Goal: Information Seeking & Learning: Learn about a topic

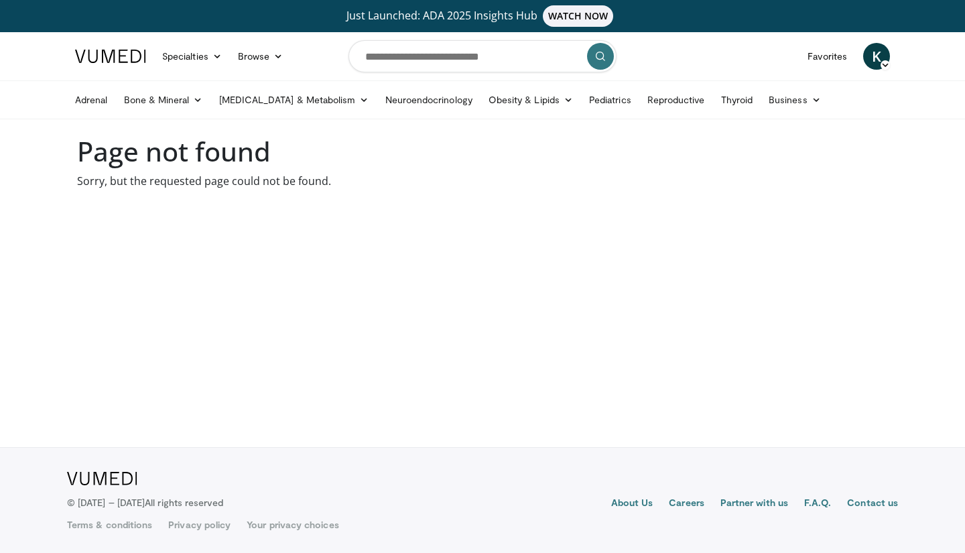
click at [713, 101] on link "Thyroid" at bounding box center [737, 99] width 48 height 27
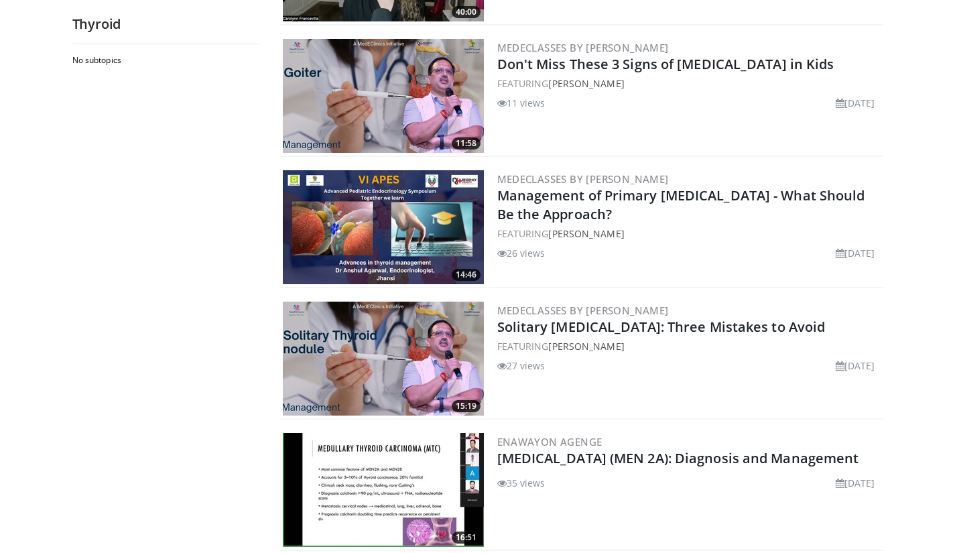
scroll to position [542, 0]
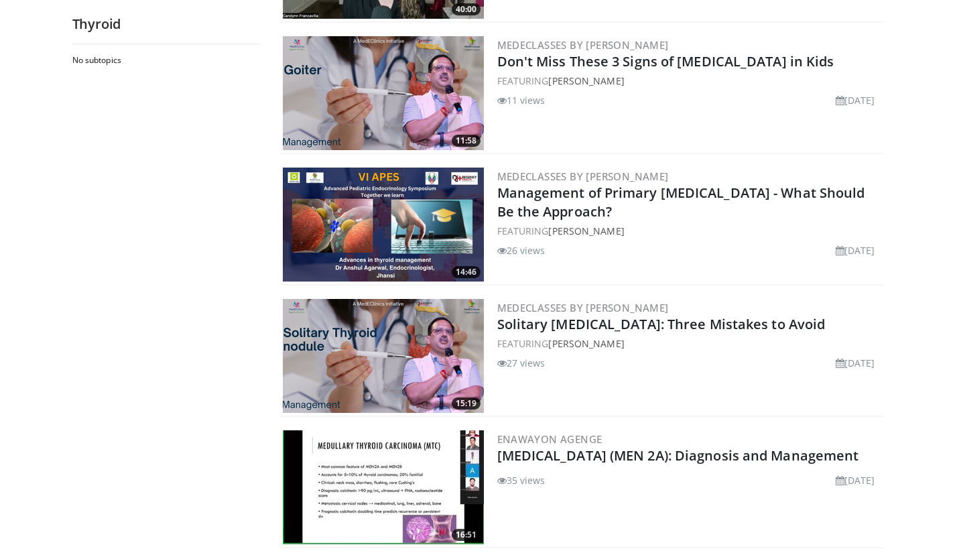
click at [636, 324] on link "Solitary [MEDICAL_DATA]: Three Mistakes to Avoid" at bounding box center [661, 324] width 328 height 18
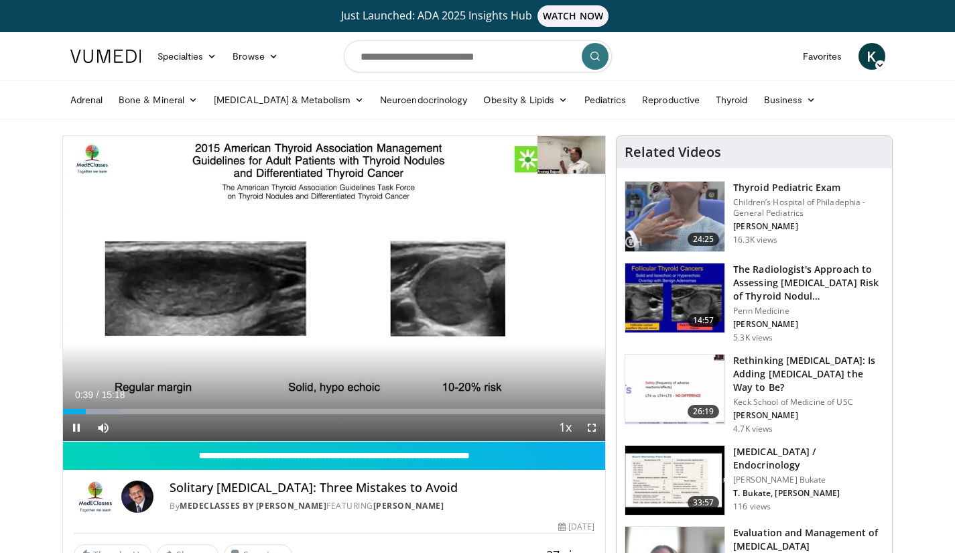
click at [543, 351] on div "10 seconds Tap to unmute" at bounding box center [334, 288] width 543 height 305
click at [594, 431] on span "Video Player" at bounding box center [591, 427] width 27 height 27
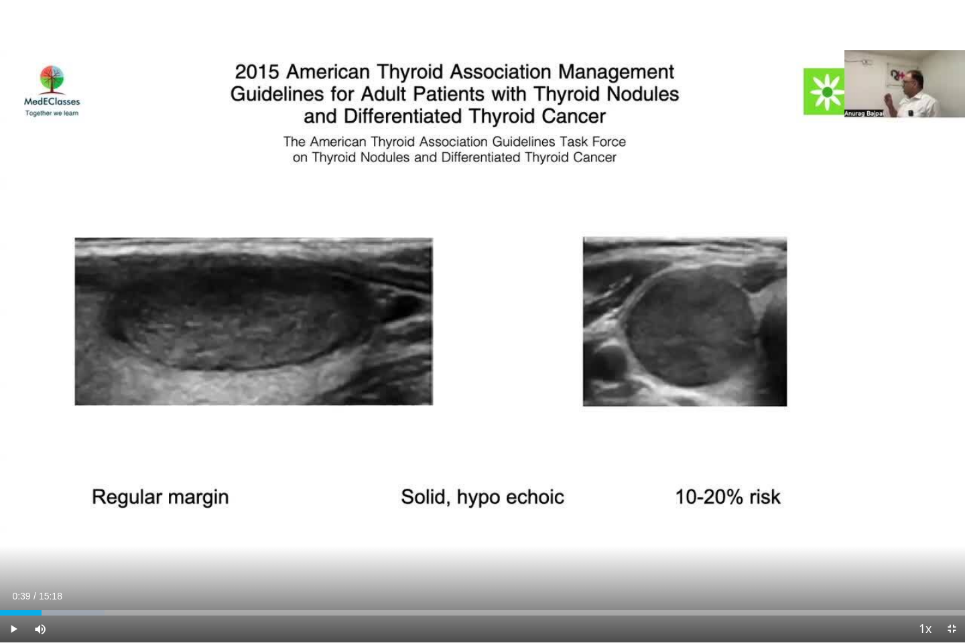
click at [499, 313] on icon "Video Player" at bounding box center [483, 322] width 38 height 38
click at [115, 552] on div "Progress Bar" at bounding box center [116, 613] width 103 height 5
click at [131, 552] on div "Loaded : 19.56% 02:05 02:04" at bounding box center [482, 613] width 965 height 5
click at [142, 552] on div "Progress Bar" at bounding box center [150, 613] width 99 height 5
click at [155, 552] on div "Progress Bar" at bounding box center [160, 613] width 99 height 5
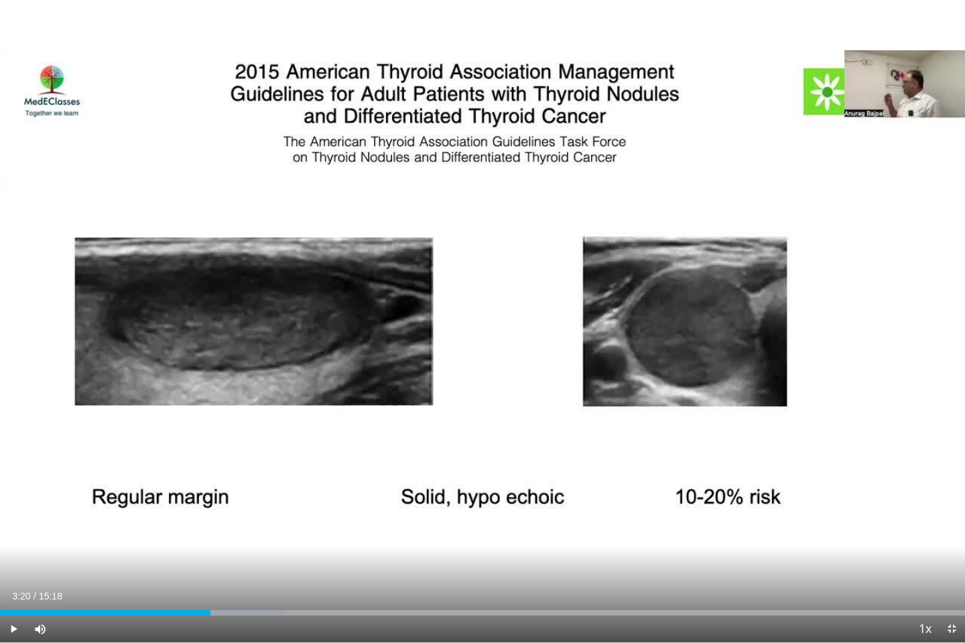
click at [484, 322] on icon "Video Player" at bounding box center [483, 322] width 38 height 38
click at [487, 315] on icon "Video Player" at bounding box center [483, 322] width 38 height 38
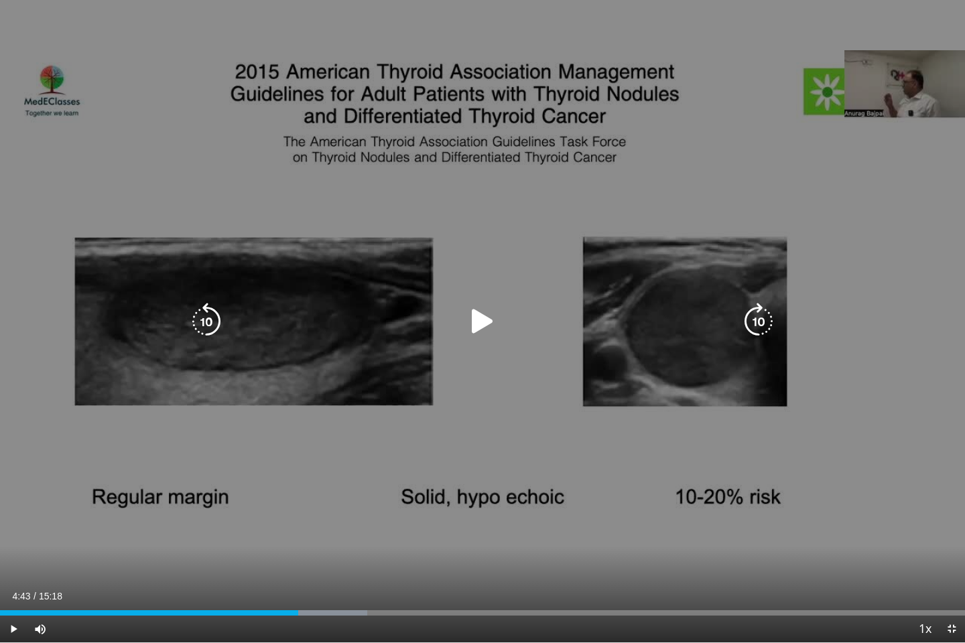
click at [483, 323] on icon "Video Player" at bounding box center [483, 322] width 38 height 38
click at [443, 329] on div "Video Player" at bounding box center [482, 321] width 579 height 27
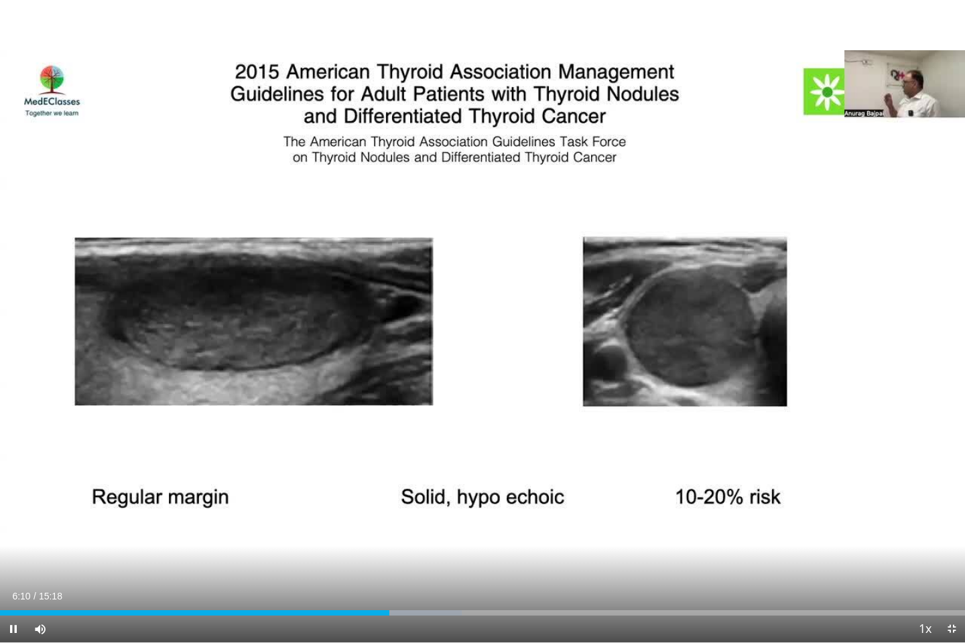
click at [382, 552] on div "Current Time 6:10 / Duration 15:18 Pause Skip Backward Skip Forward Mute Loaded…" at bounding box center [482, 629] width 965 height 27
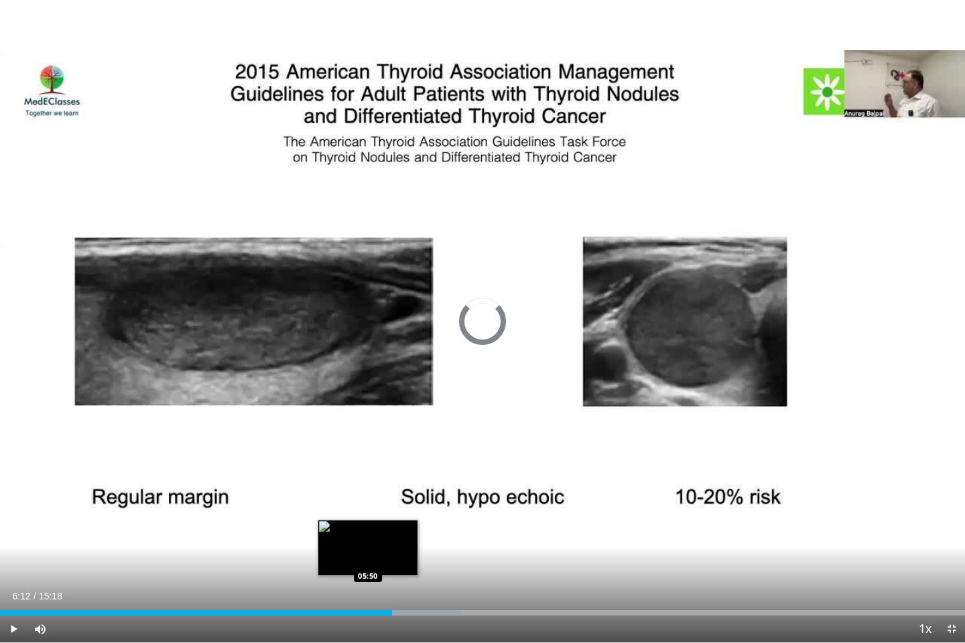
click at [368, 552] on div "Loaded : 47.83% 06:12 05:50" at bounding box center [482, 613] width 965 height 5
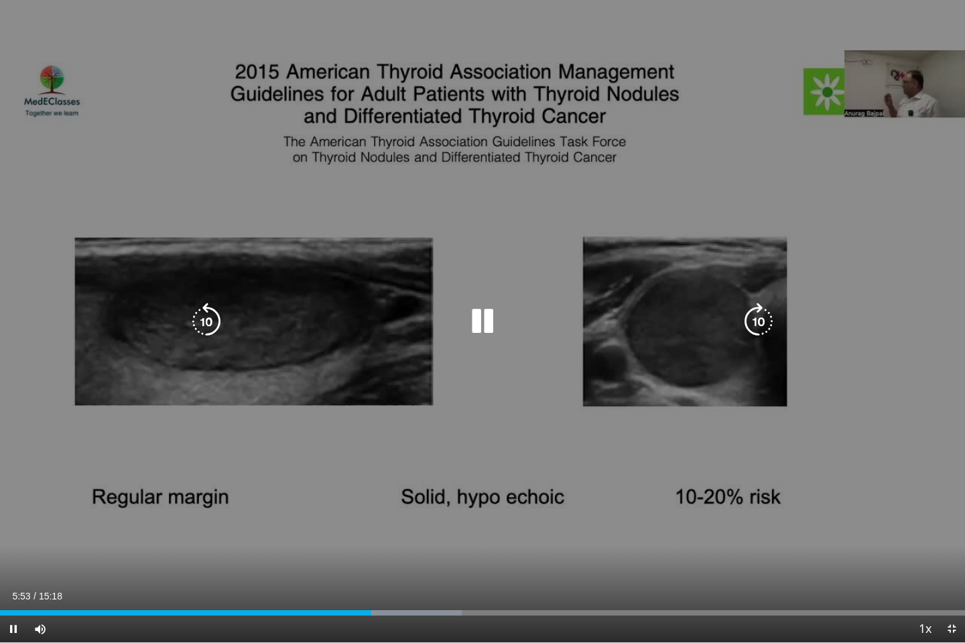
click at [460, 552] on div "10 seconds Tap to unmute" at bounding box center [482, 321] width 965 height 643
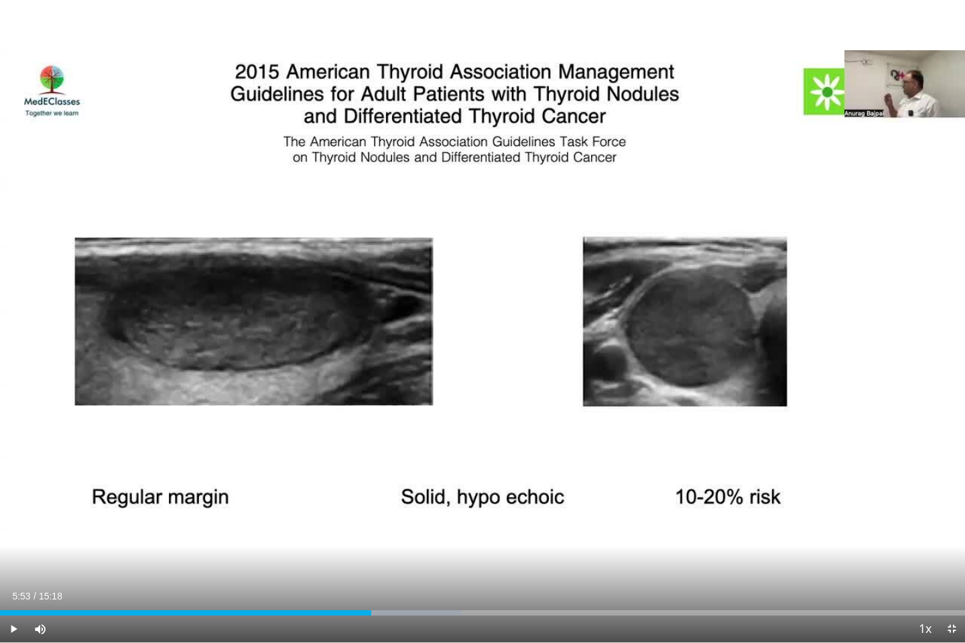
click at [460, 552] on div "10 seconds Tap to unmute" at bounding box center [482, 321] width 965 height 643
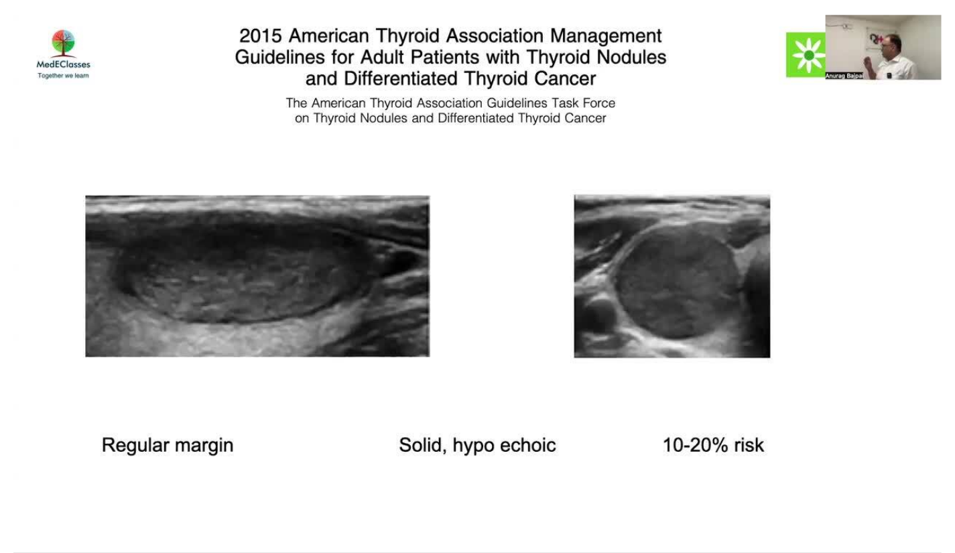
scroll to position [1474, 0]
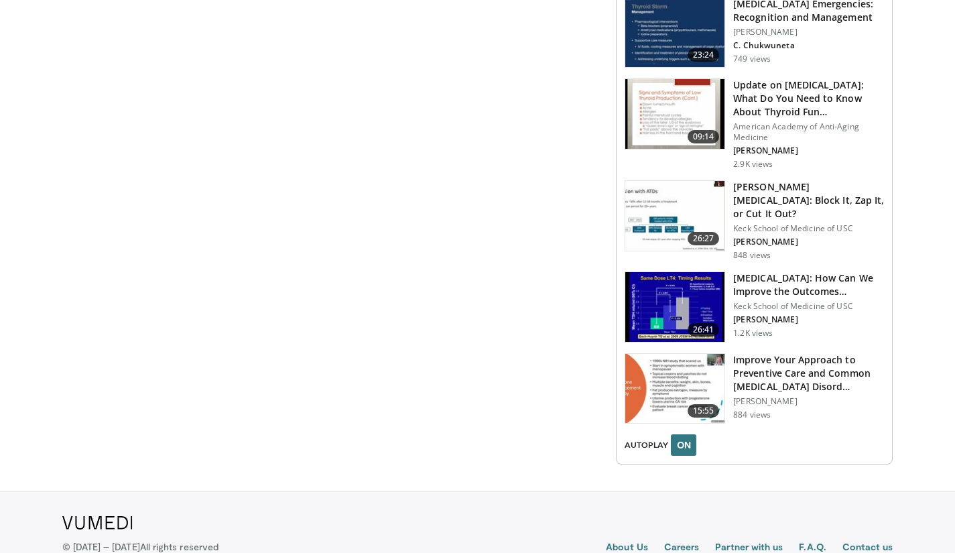
click at [9, 499] on footer "About Us Careers Partner with us F.A.Q. Contact us Terms & conditions Privacy p…" at bounding box center [477, 544] width 955 height 106
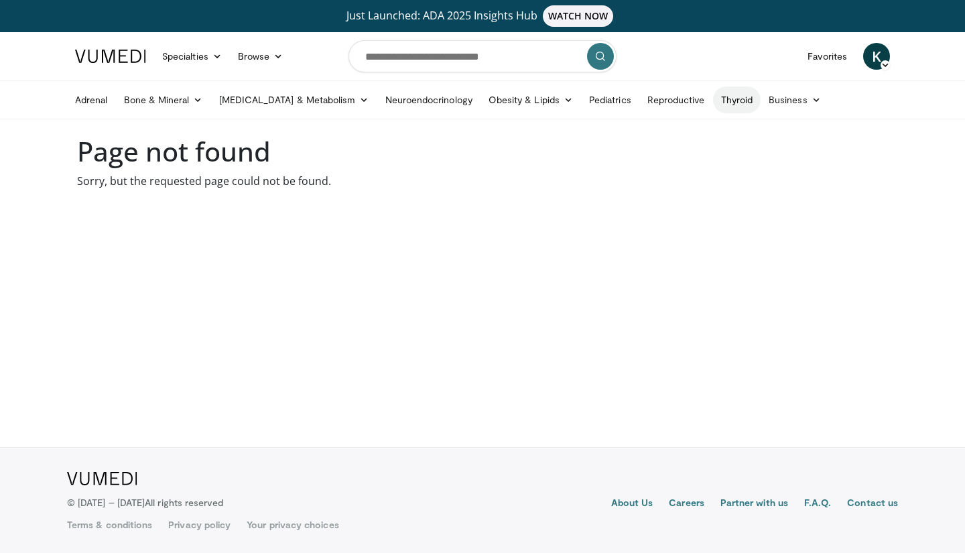
click at [713, 103] on link "Thyroid" at bounding box center [737, 99] width 48 height 27
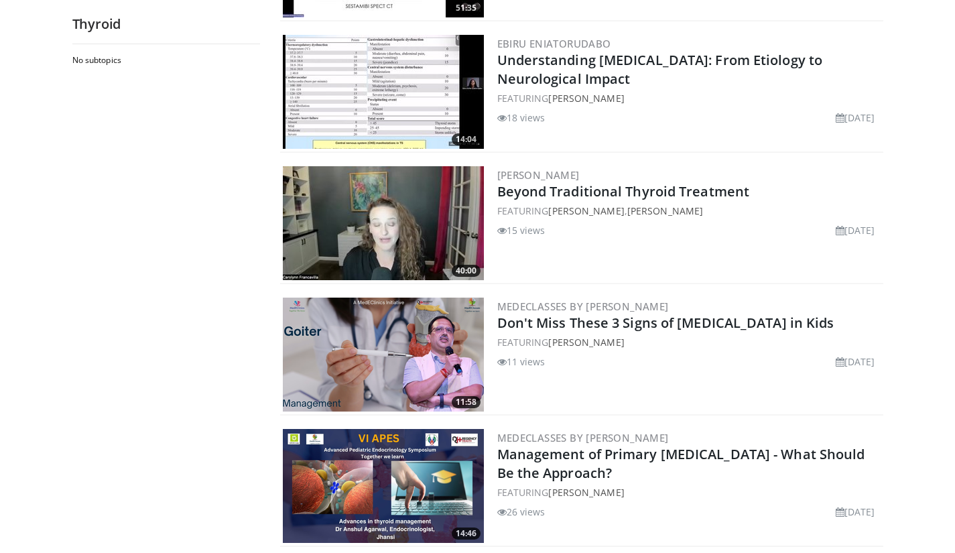
scroll to position [281, 0]
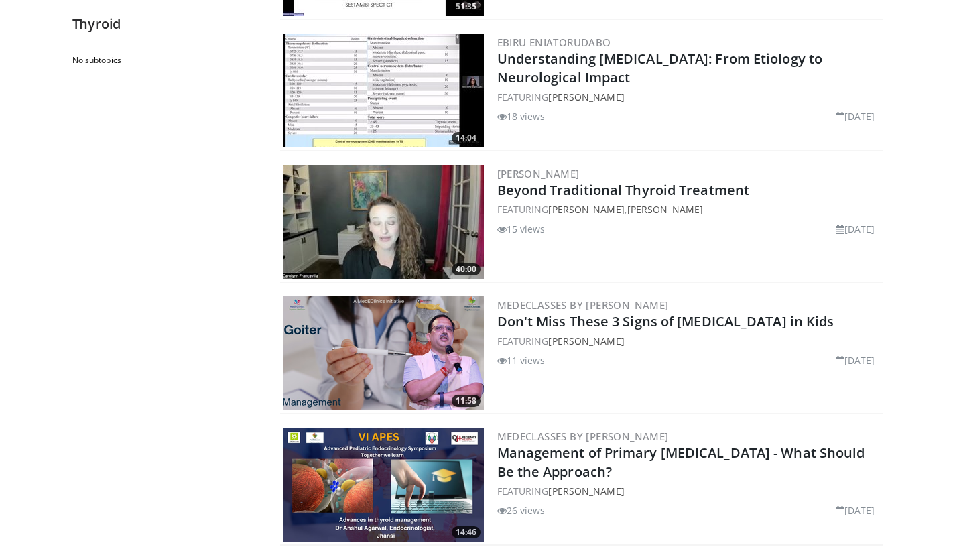
click at [323, 385] on img at bounding box center [383, 353] width 201 height 114
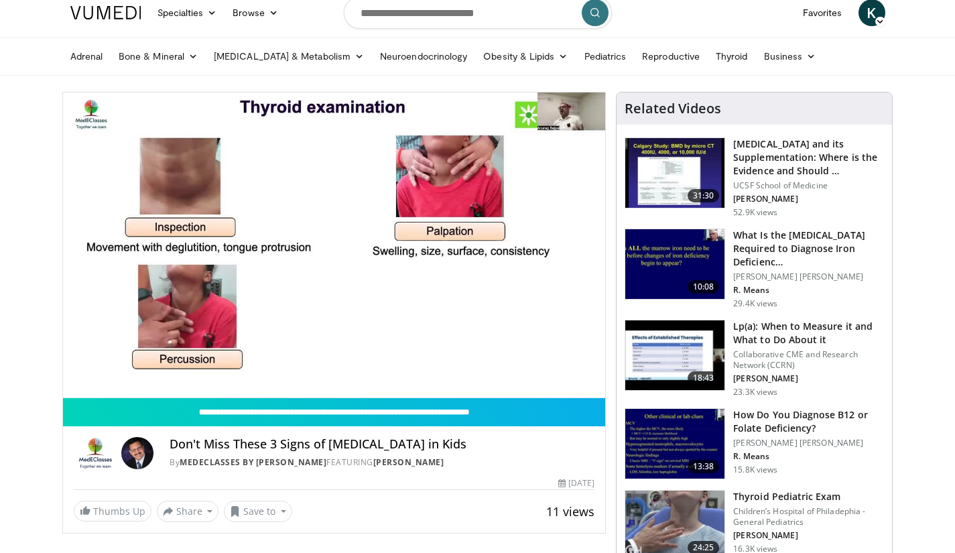
scroll to position [42, 0]
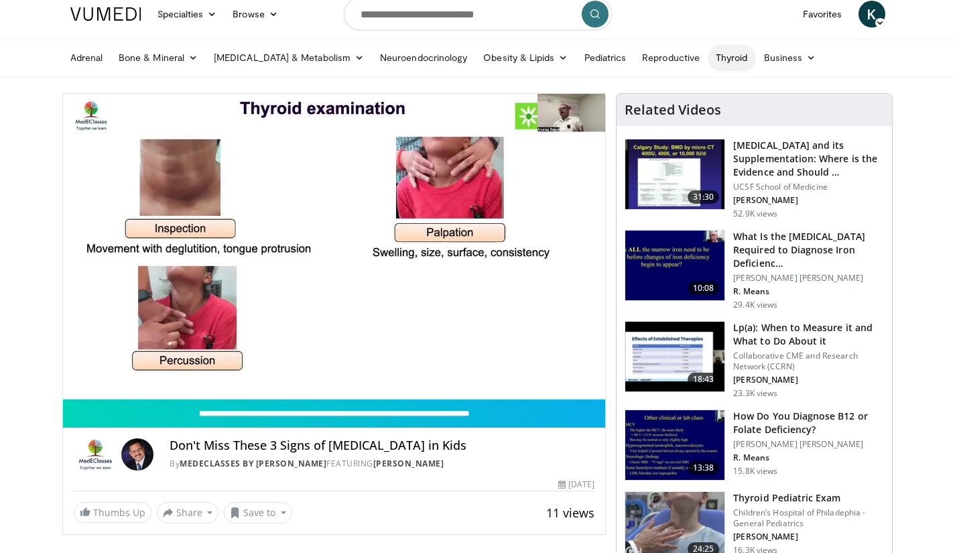
click at [708, 55] on link "Thyroid" at bounding box center [732, 57] width 48 height 27
